Goal: Check status: Check status

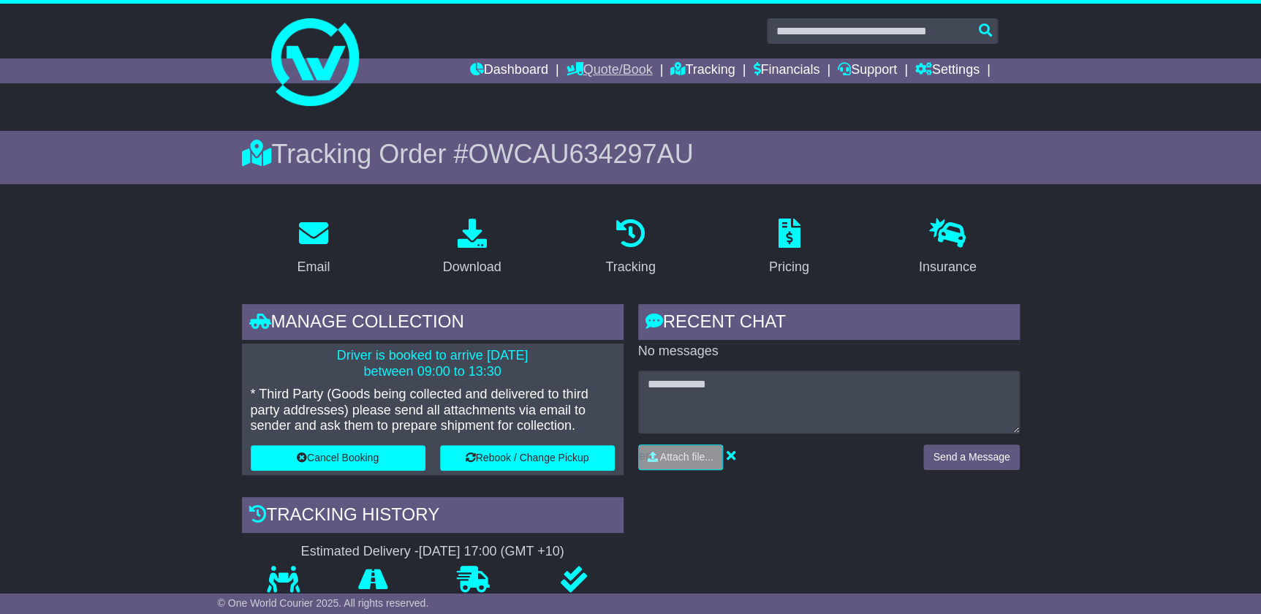
click at [593, 63] on link "Quote/Book" at bounding box center [609, 70] width 86 height 25
click at [516, 68] on link "Dashboard" at bounding box center [509, 70] width 78 height 25
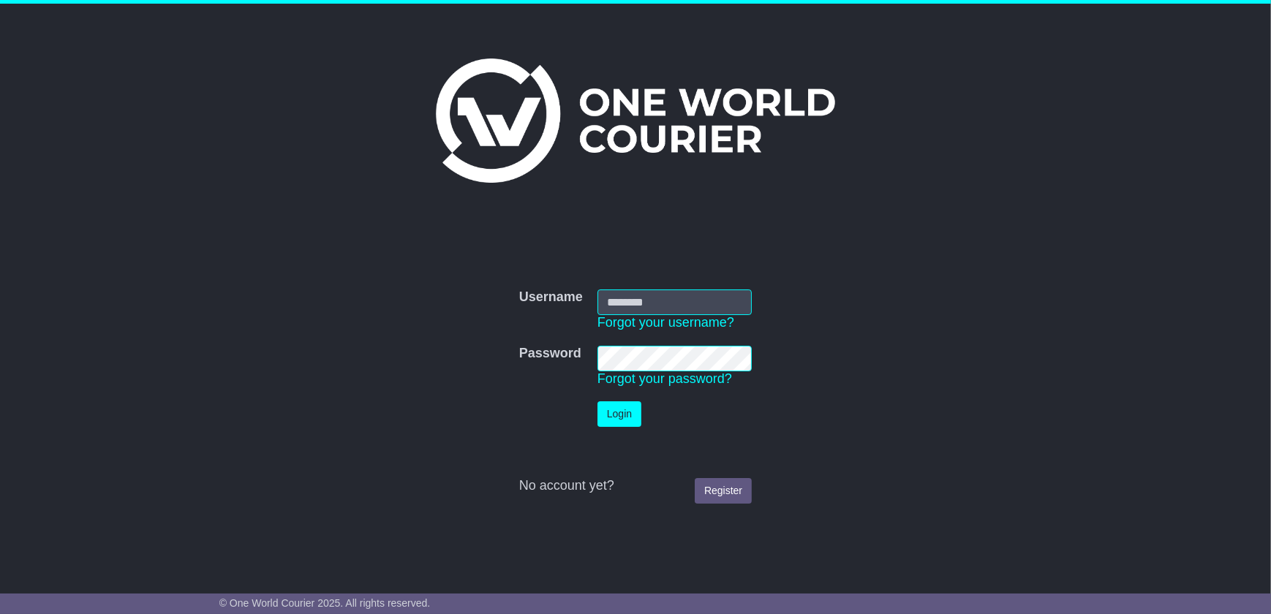
type input "**********"
click at [617, 402] on button "Login" at bounding box center [619, 414] width 44 height 26
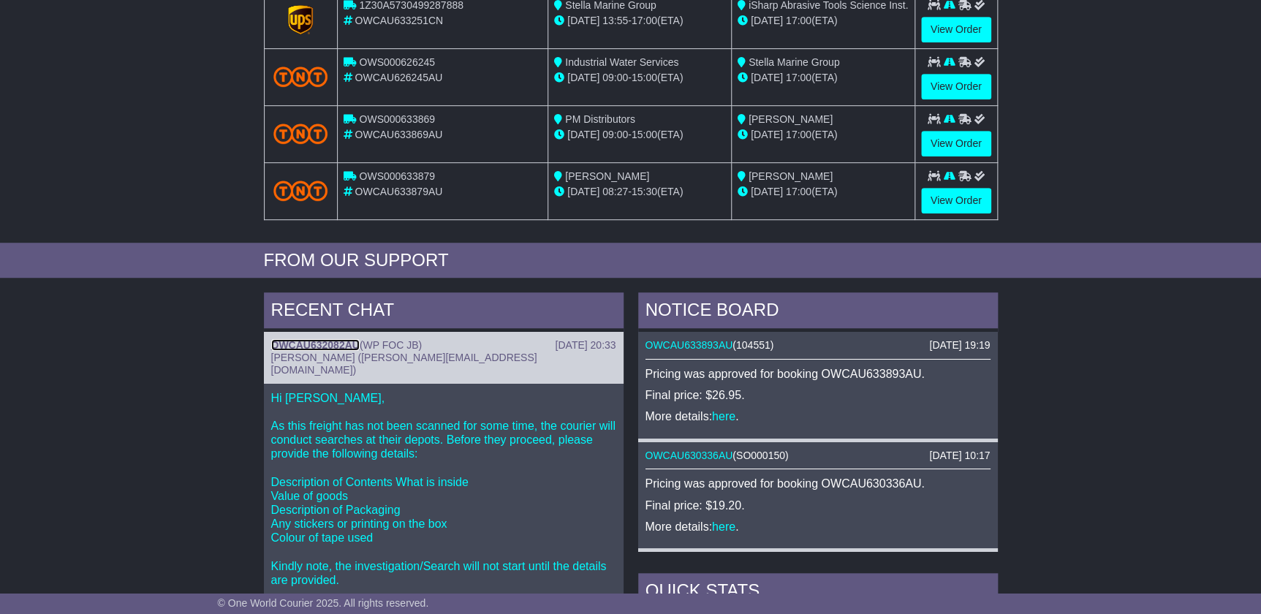
click at [330, 339] on link "OWCAU632082AU" at bounding box center [315, 345] width 88 height 12
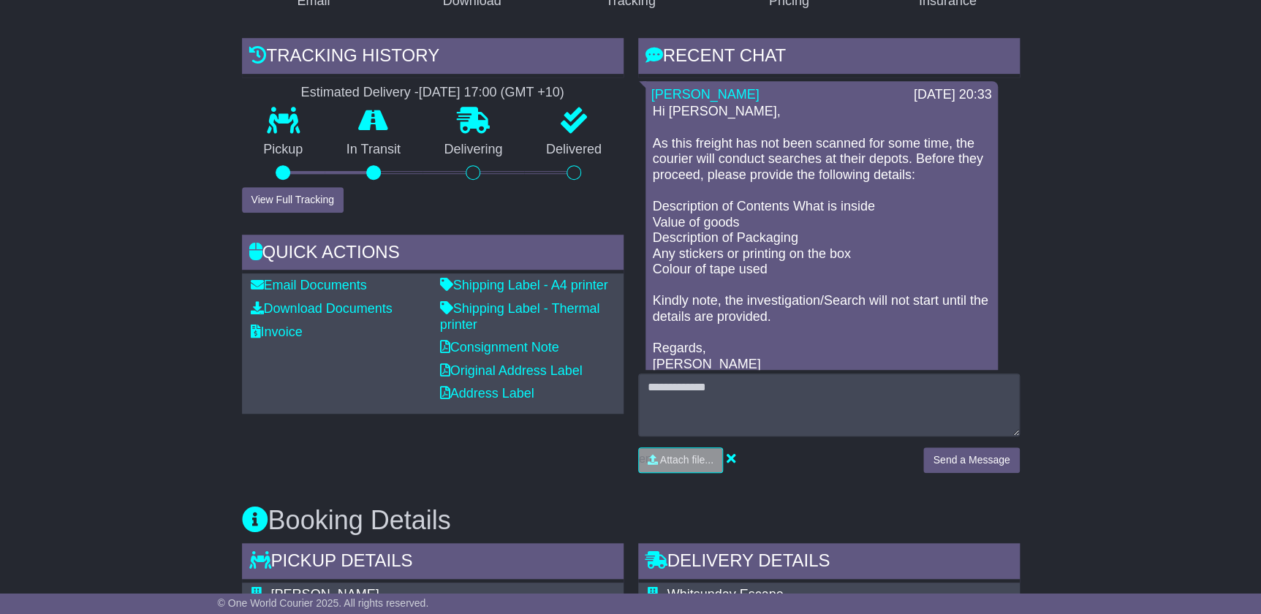
scroll to position [332, 0]
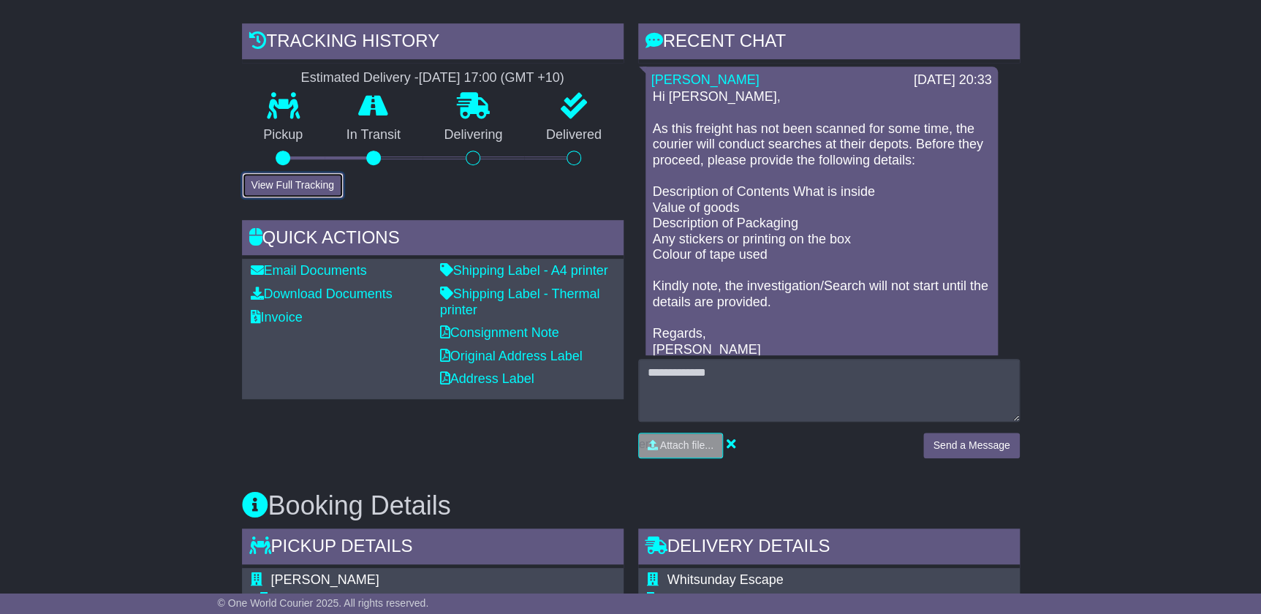
click at [287, 180] on button "View Full Tracking" at bounding box center [293, 186] width 102 height 26
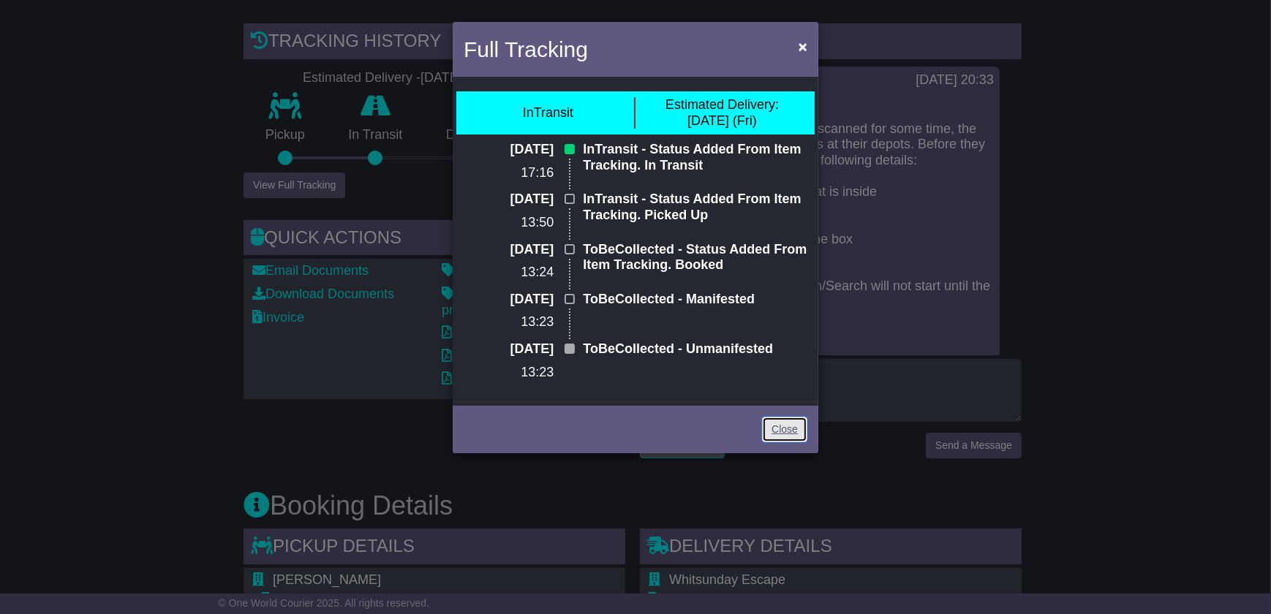
click at [784, 422] on link "Close" at bounding box center [784, 430] width 45 height 26
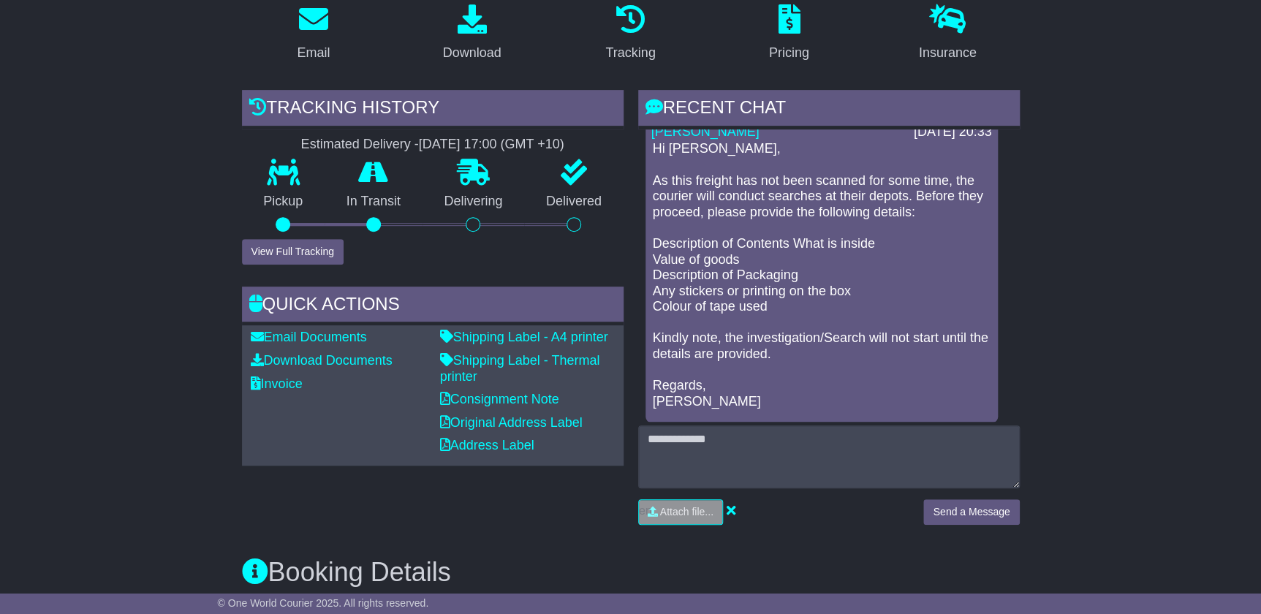
scroll to position [0, 0]
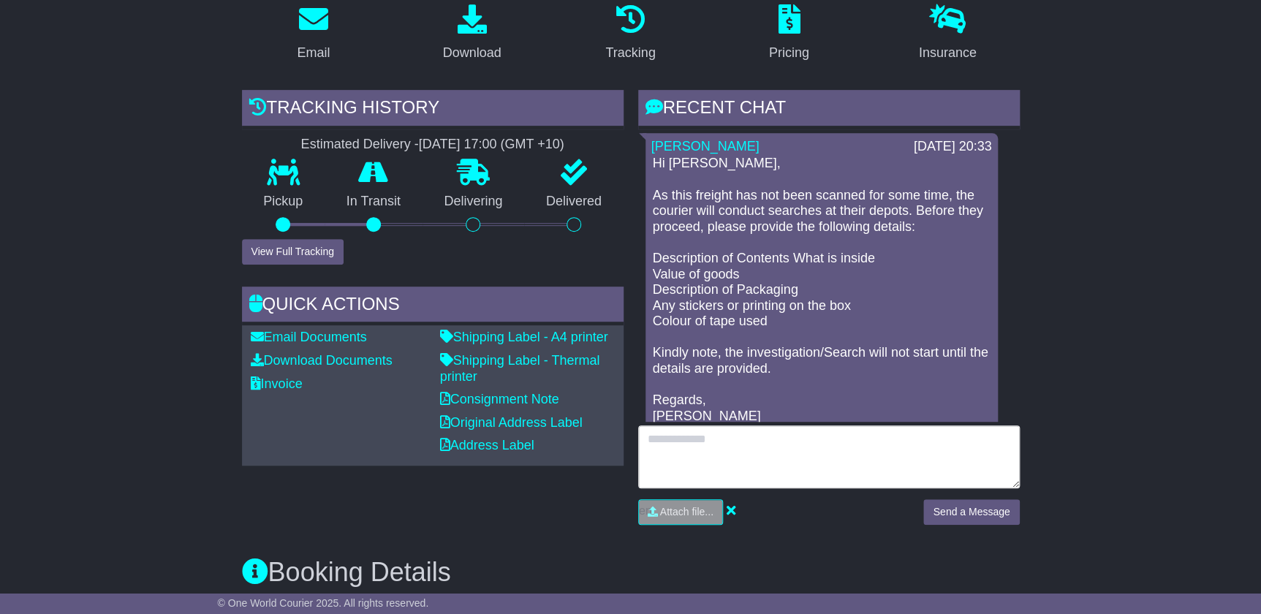
click at [738, 450] on textarea at bounding box center [829, 457] width 382 height 63
type textarea "*"
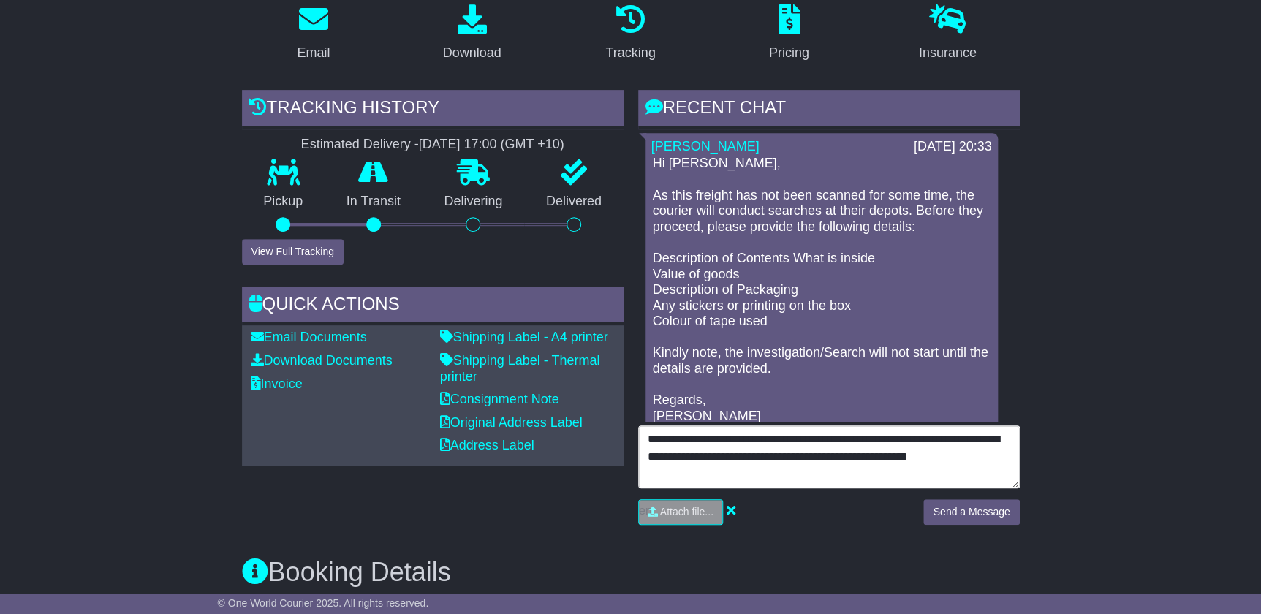
type textarea "**********"
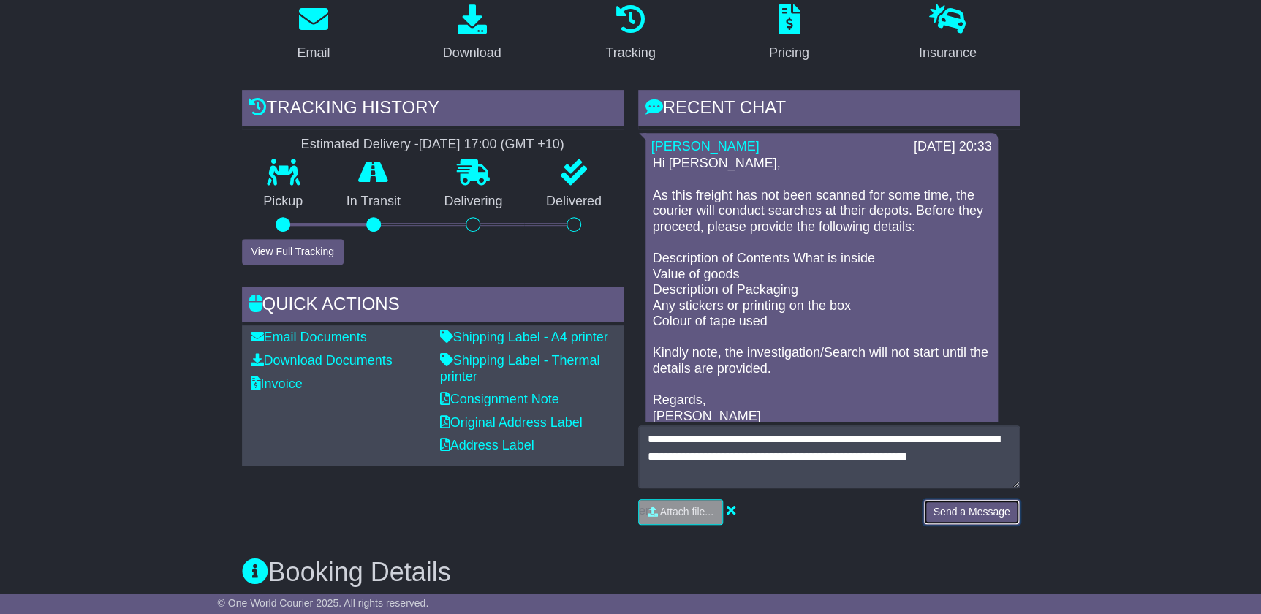
click at [977, 507] on button "Send a Message" at bounding box center [972, 512] width 96 height 26
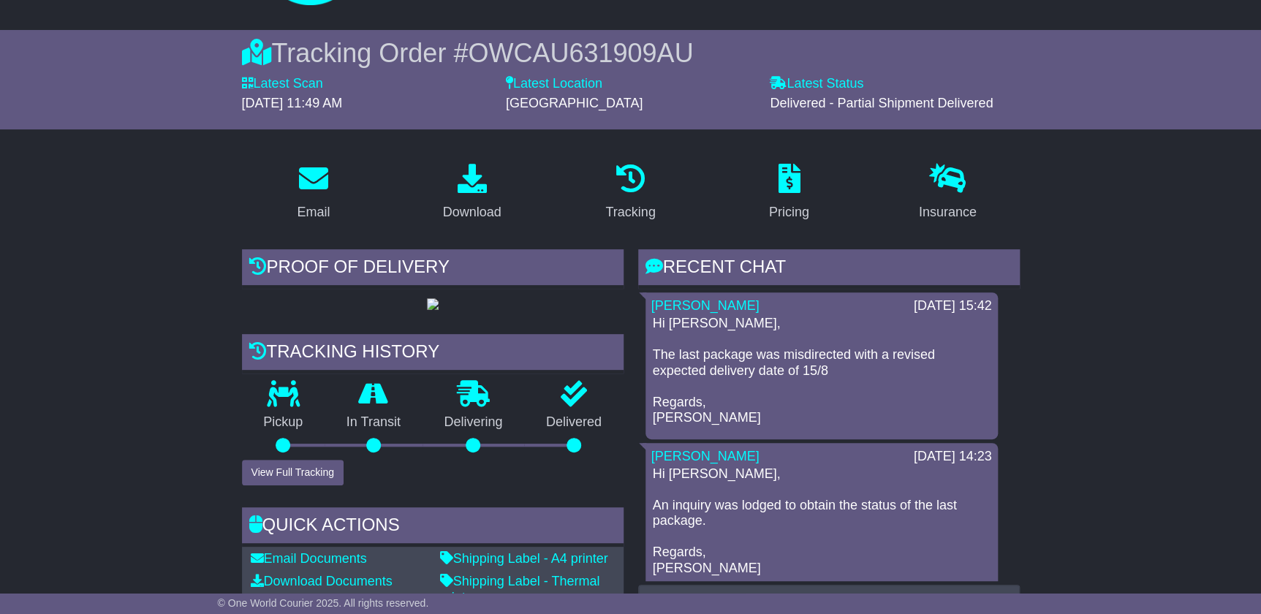
scroll to position [199, 0]
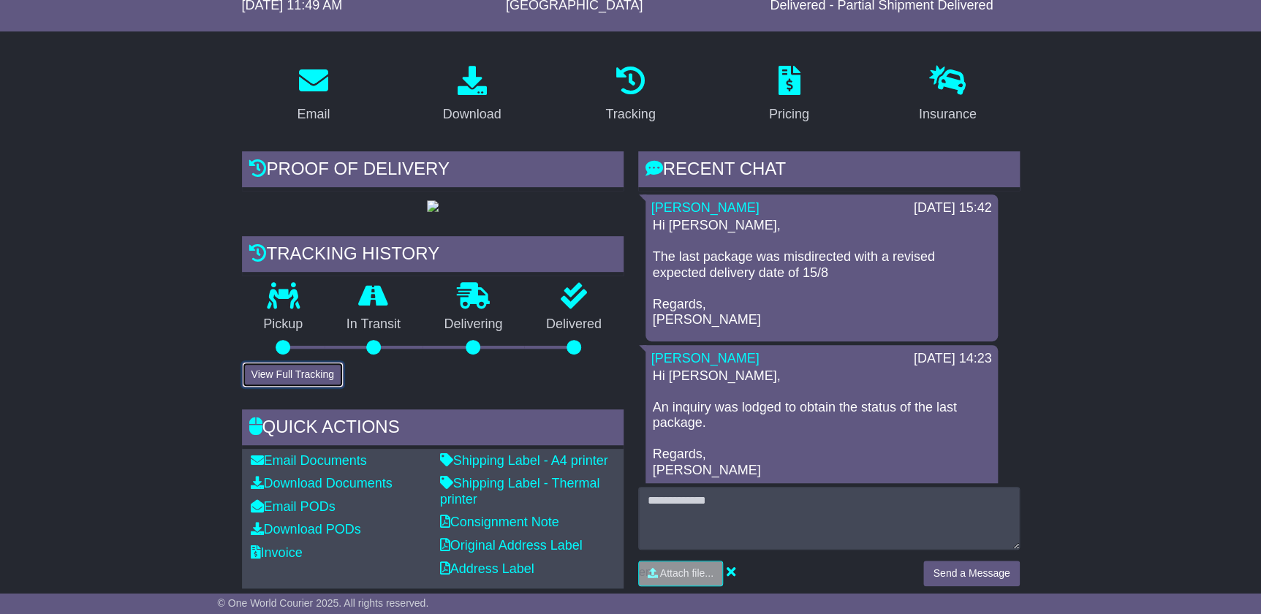
click at [306, 388] on button "View Full Tracking" at bounding box center [293, 375] width 102 height 26
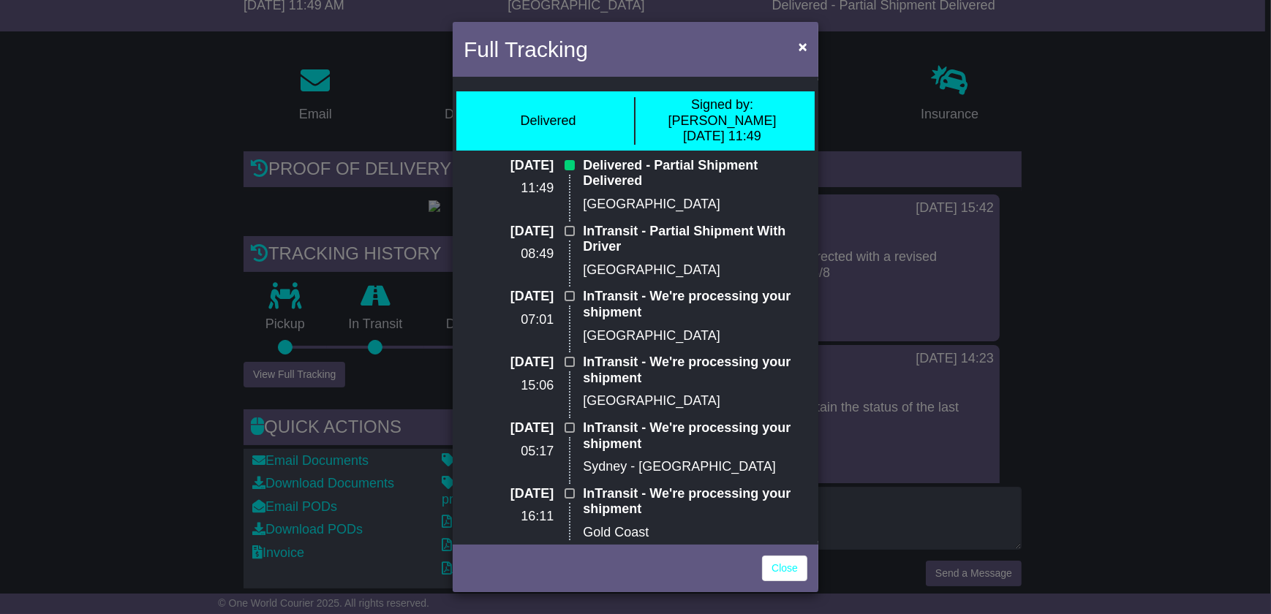
click at [1114, 279] on div "Full Tracking × Delivered Signed by: Adam 13 Aug 2025 11:49 13 Aug 2025 11:49 D…" at bounding box center [635, 307] width 1271 height 614
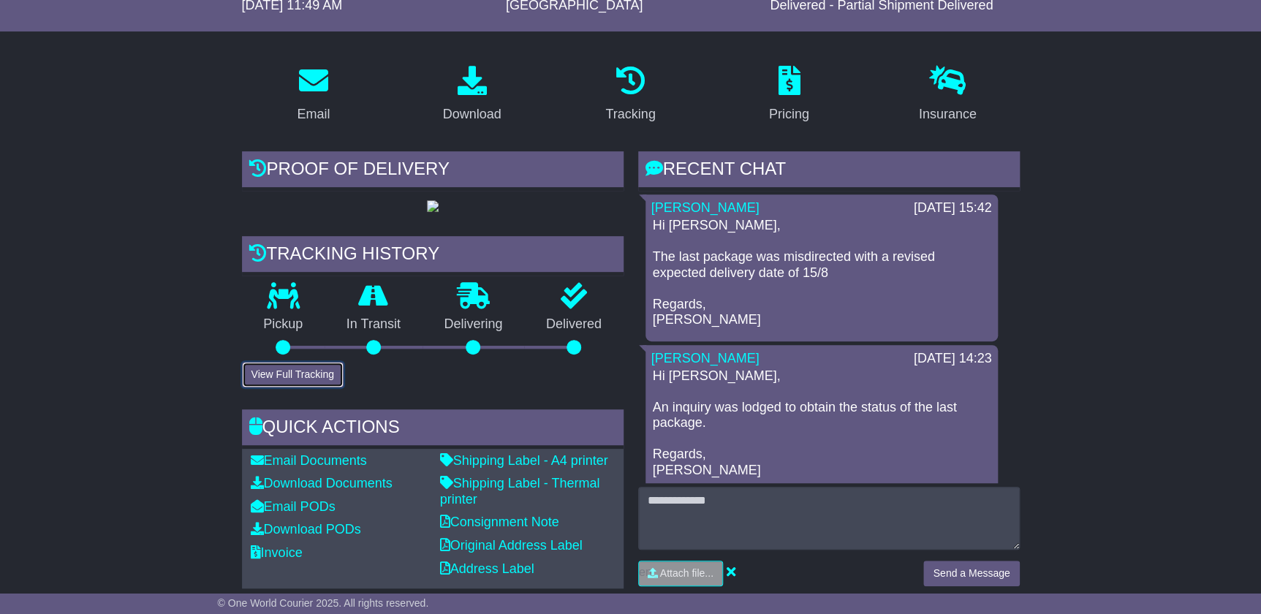
scroll to position [0, 0]
